Goal: Task Accomplishment & Management: Use online tool/utility

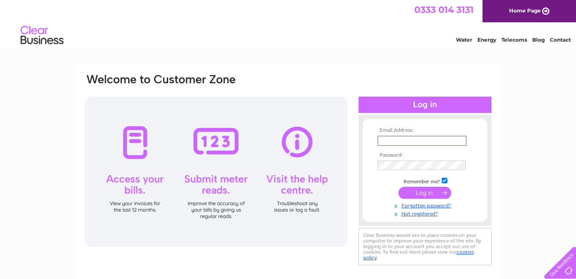
click at [403, 138] on input "text" at bounding box center [422, 141] width 89 height 10
type input "chris@saddlersden.co.uk"
click at [399, 187] on input "submit" at bounding box center [425, 193] width 53 height 12
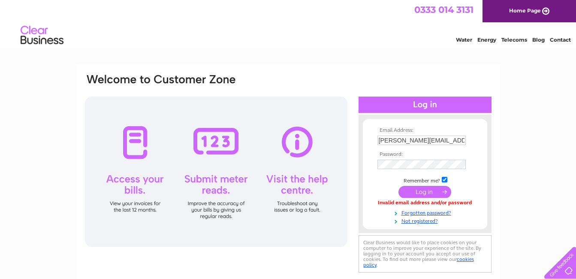
click at [422, 193] on input "submit" at bounding box center [425, 192] width 53 height 12
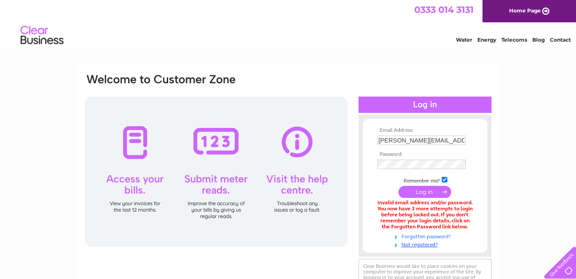
click at [420, 236] on link "Forgotten password?" at bounding box center [426, 236] width 97 height 8
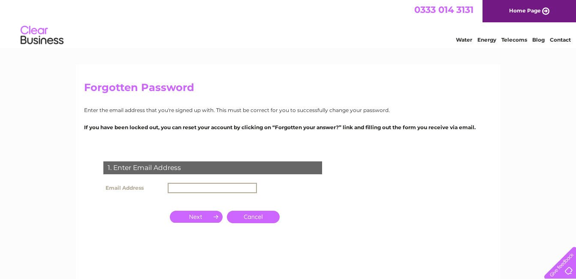
click at [219, 187] on input "text" at bounding box center [212, 188] width 89 height 10
type input "[PERSON_NAME][EMAIL_ADDRESS][DOMAIN_NAME]"
click at [193, 216] on input "button" at bounding box center [196, 217] width 53 height 12
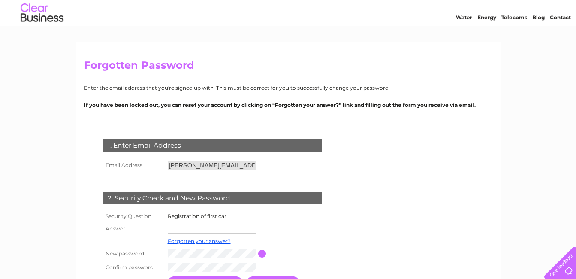
scroll to position [86, 0]
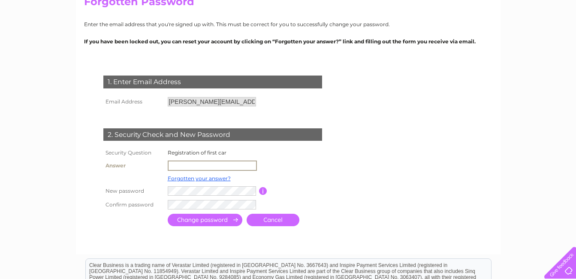
click at [198, 163] on input "text" at bounding box center [212, 165] width 89 height 10
type input "emf345j"
click at [167, 188] on td at bounding box center [213, 190] width 94 height 15
click at [223, 222] on input "submit" at bounding box center [205, 220] width 75 height 12
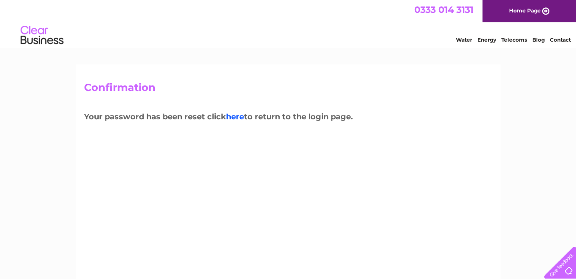
click at [239, 117] on link "here" at bounding box center [235, 116] width 18 height 9
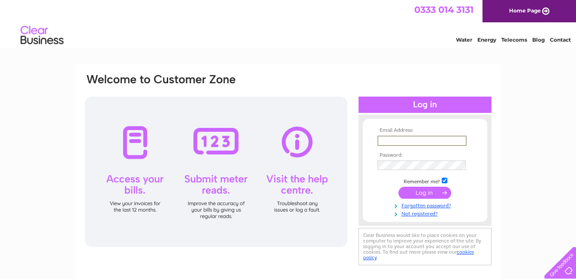
click at [412, 142] on input "text" at bounding box center [422, 141] width 89 height 10
type input "chris@saddlersden.co.uk"
click at [428, 195] on input "submit" at bounding box center [425, 193] width 53 height 12
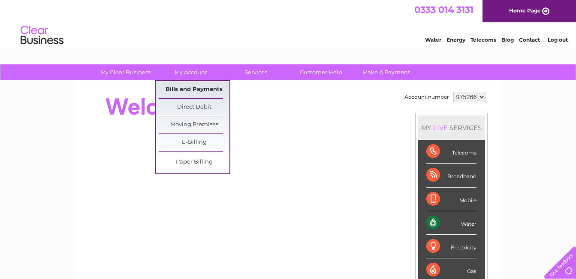
click at [195, 93] on link "Bills and Payments" at bounding box center [194, 89] width 71 height 17
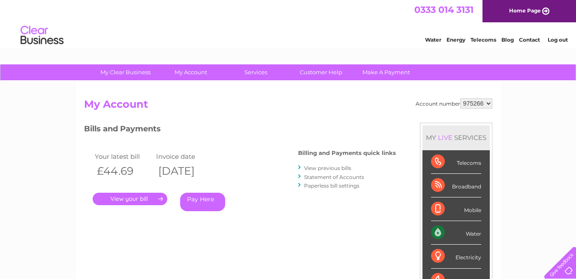
click at [139, 198] on link "." at bounding box center [130, 199] width 75 height 12
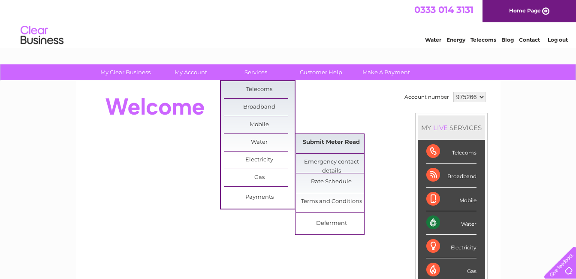
click at [326, 139] on link "Submit Meter Read" at bounding box center [331, 142] width 71 height 17
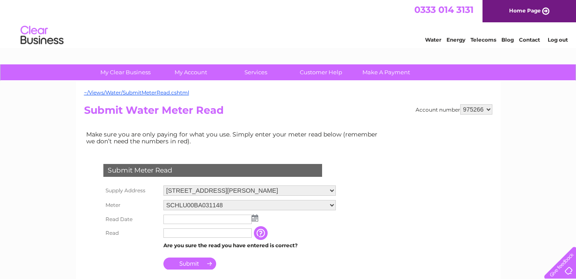
click at [254, 217] on img at bounding box center [255, 218] width 6 height 7
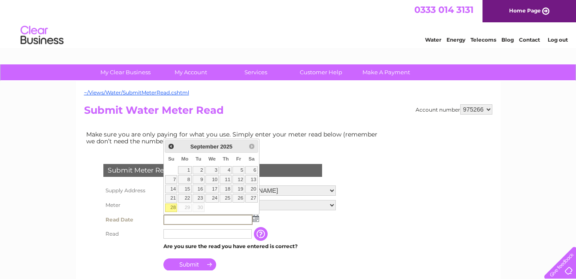
click at [174, 208] on link "28" at bounding box center [171, 207] width 12 height 9
type input "2025/09/28"
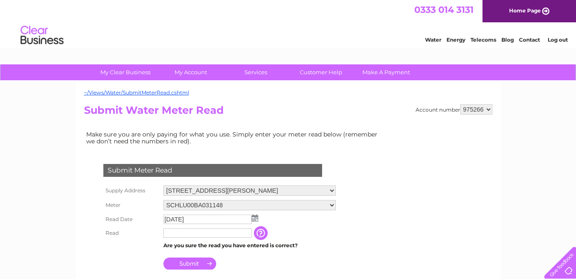
click at [208, 233] on input "text" at bounding box center [207, 232] width 88 height 9
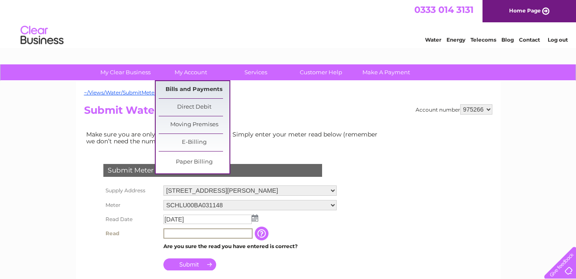
click at [191, 88] on link "Bills and Payments" at bounding box center [194, 89] width 71 height 17
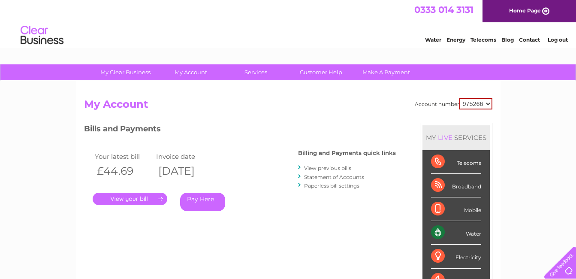
click at [130, 201] on link "." at bounding box center [130, 199] width 75 height 12
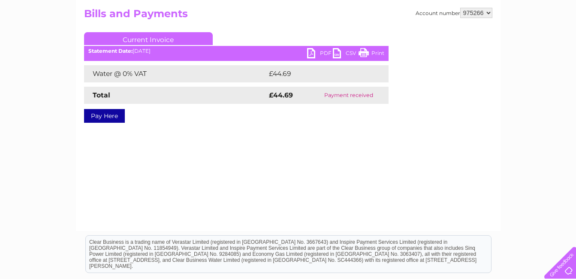
scroll to position [43, 0]
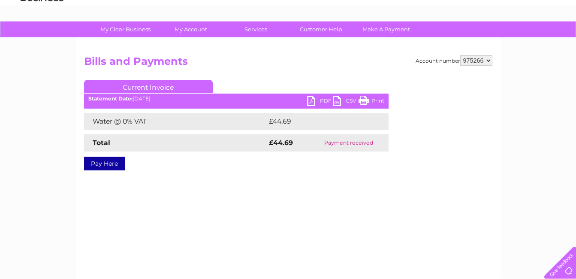
click at [312, 98] on link "PDF" at bounding box center [320, 102] width 26 height 12
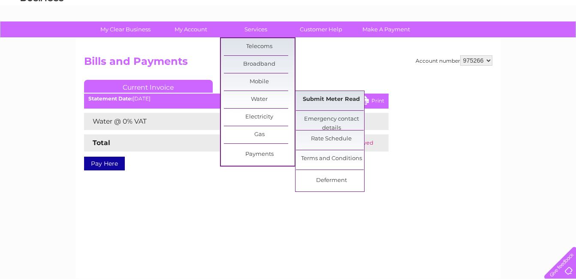
click at [324, 99] on link "Submit Meter Read" at bounding box center [331, 99] width 71 height 17
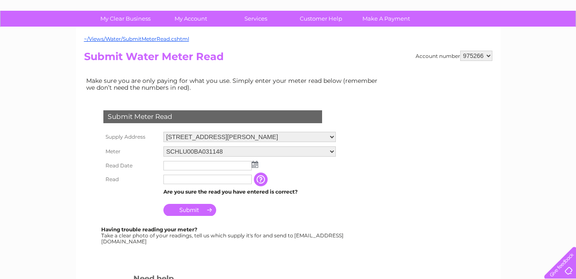
scroll to position [43, 0]
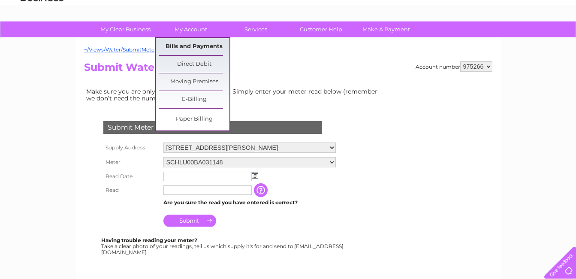
click at [192, 49] on link "Bills and Payments" at bounding box center [194, 46] width 71 height 17
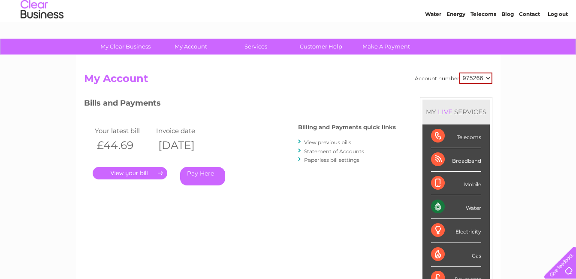
scroll to position [25, 0]
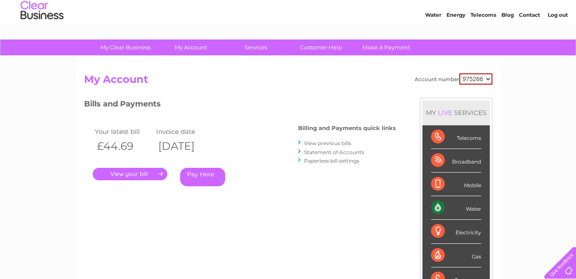
click at [320, 153] on link "Statement of Accounts" at bounding box center [334, 152] width 60 height 6
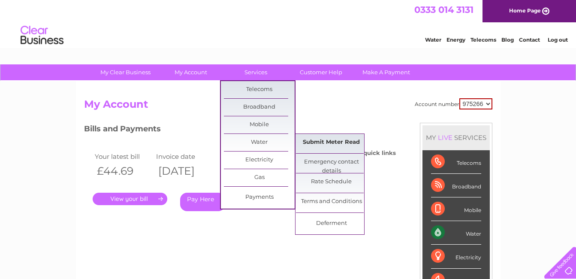
click at [325, 146] on link "Submit Meter Read" at bounding box center [331, 142] width 71 height 17
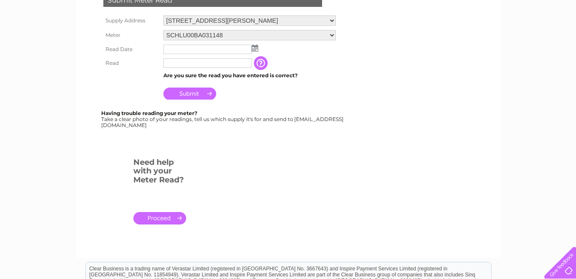
scroll to position [172, 0]
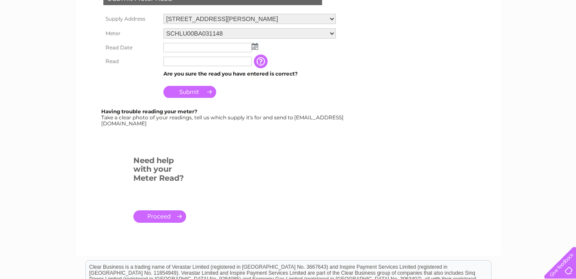
click at [254, 45] on img at bounding box center [255, 46] width 6 height 7
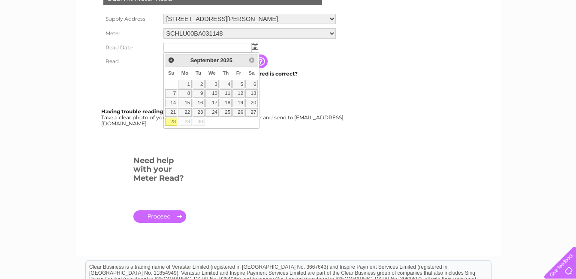
click at [170, 121] on link "28" at bounding box center [171, 122] width 12 height 9
type input "2025/09/28"
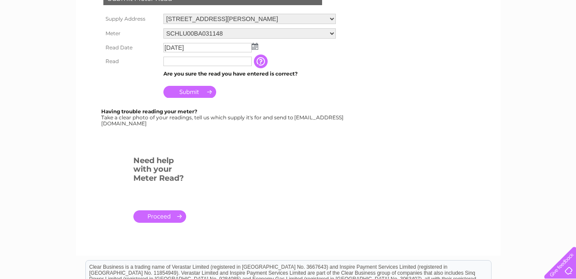
click at [187, 61] on input "text" at bounding box center [207, 61] width 88 height 9
click at [263, 60] on input "button" at bounding box center [261, 61] width 15 height 14
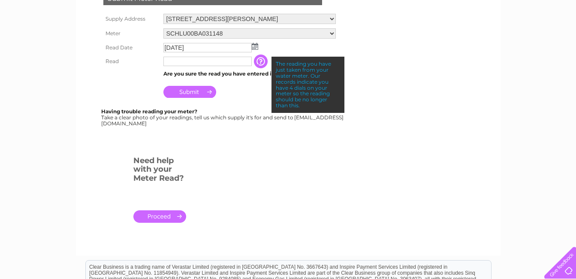
click at [202, 63] on input "text" at bounding box center [207, 61] width 88 height 9
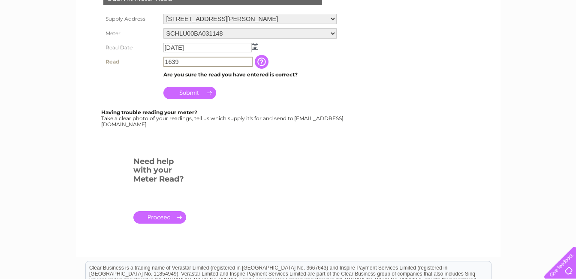
type input "1639"
click at [189, 91] on input "Submit" at bounding box center [189, 93] width 53 height 12
